Goal: Complete application form

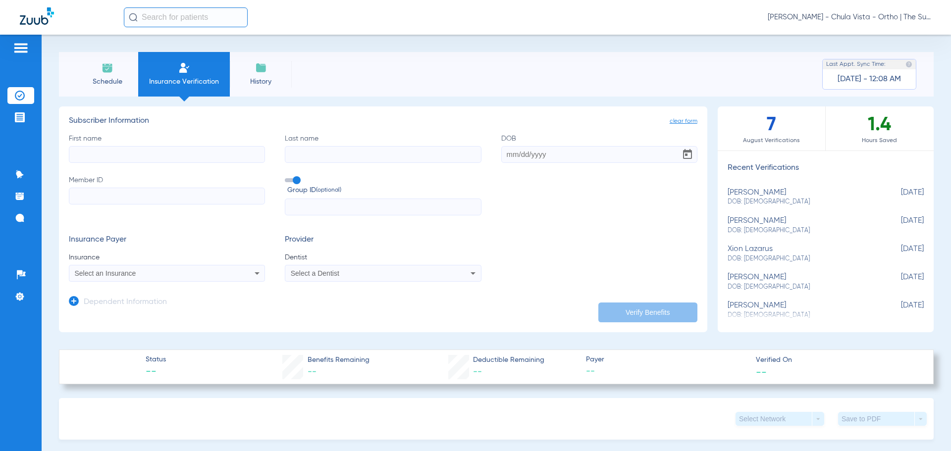
click at [86, 160] on input "First name" at bounding box center [167, 154] width 196 height 17
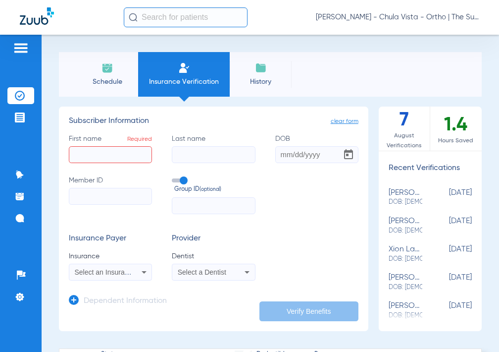
click at [108, 161] on input "First name Required" at bounding box center [110, 154] width 83 height 17
type input "[PERSON_NAME]"
click at [226, 152] on input "Last name" at bounding box center [213, 154] width 83 height 17
type input "[PERSON_NAME]"
click at [289, 157] on input "DOB" at bounding box center [316, 154] width 83 height 17
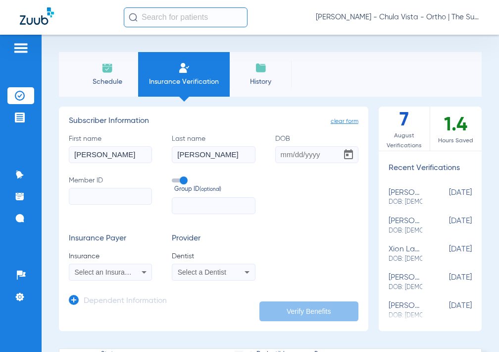
click at [283, 154] on input "DOB" at bounding box center [316, 154] width 83 height 17
drag, startPoint x: 312, startPoint y: 155, endPoint x: 209, endPoint y: 153, distance: 103.1
click at [209, 153] on div "First name [PERSON_NAME] Last name [PERSON_NAME] [DEMOGRAPHIC_DATA] Member ID G…" at bounding box center [214, 174] width 290 height 80
type input "[DATE]"
